Goal: Navigation & Orientation: Find specific page/section

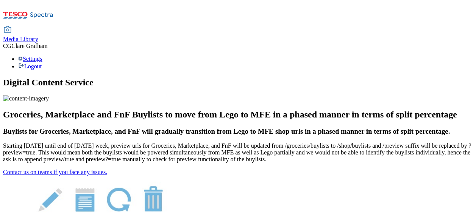
click at [38, 36] on span "Media Library" at bounding box center [20, 39] width 35 height 6
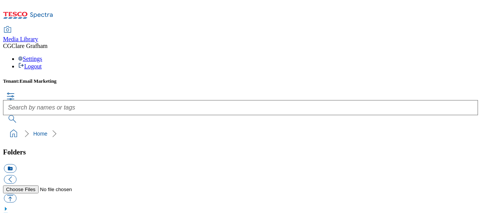
scroll to position [2, 0]
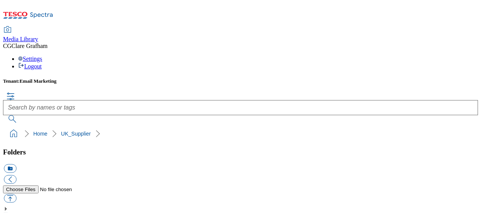
click at [462, 56] on div "Settings Logout" at bounding box center [240, 63] width 475 height 14
click at [42, 63] on link "Logout" at bounding box center [29, 66] width 23 height 6
